Goal: Book appointment/travel/reservation

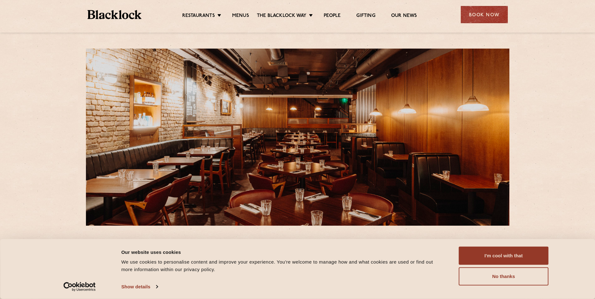
click at [240, 12] on ul "Restaurants Soho City Shoreditch Covent Garden Canary Wharf Manchester Birmingh…" at bounding box center [299, 15] width 316 height 10
click at [240, 16] on link "Menus" at bounding box center [240, 16] width 17 height 7
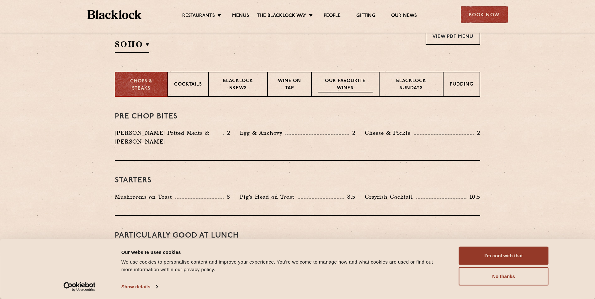
scroll to position [219, 0]
click at [509, 274] on button "No thanks" at bounding box center [503, 276] width 90 height 18
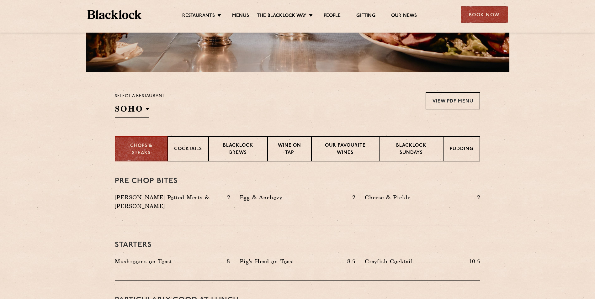
scroll to position [157, 0]
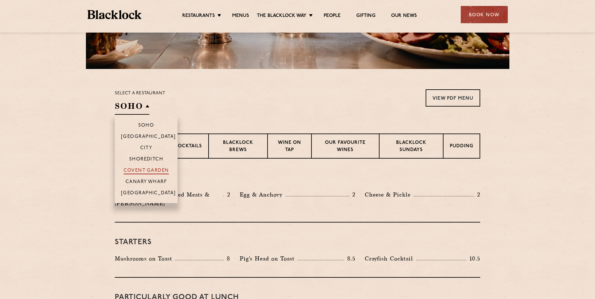
click at [148, 170] on p "Covent Garden" at bounding box center [145, 171] width 45 height 6
